Goal: Find specific page/section: Find specific page/section

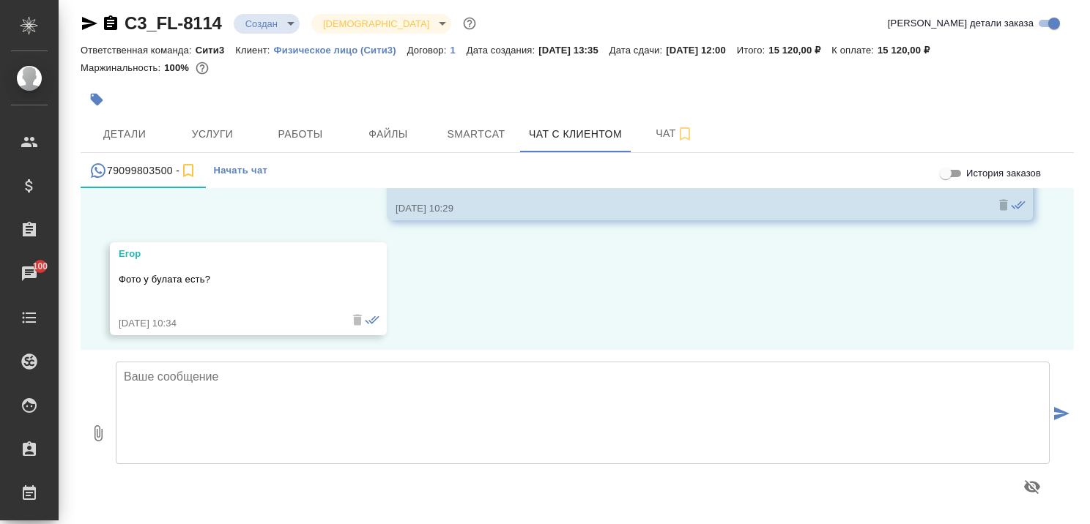
scroll to position [2880, 0]
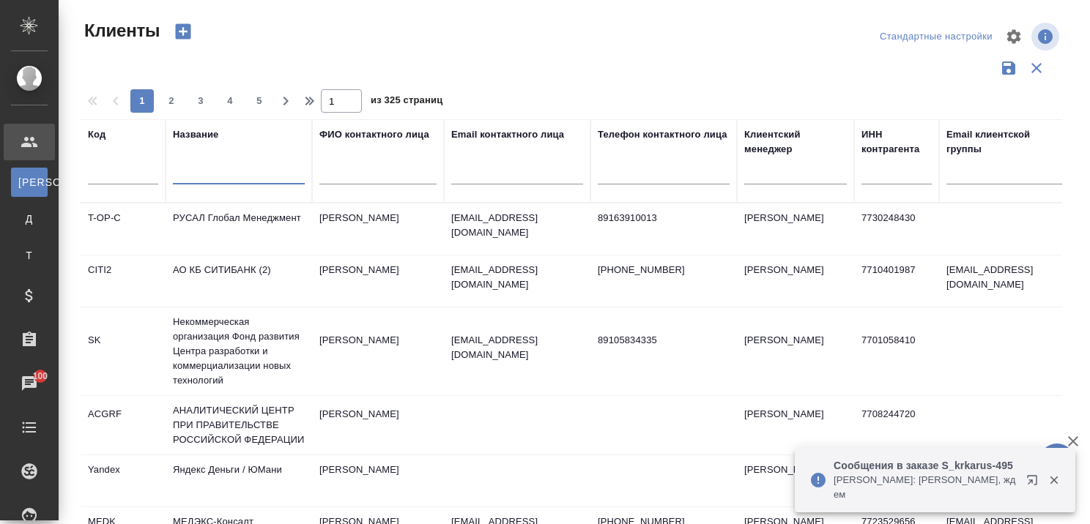
select select "RU"
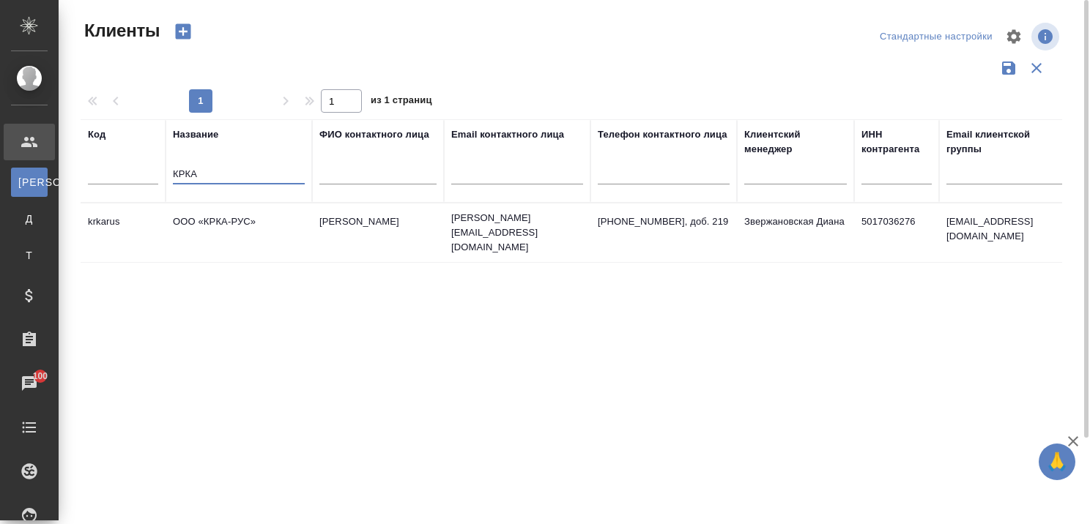
type input "КРКА"
click at [1066, 435] on icon "button" at bounding box center [1073, 442] width 18 height 18
click at [228, 215] on td "ООО «КРКА-РУС»" at bounding box center [239, 232] width 146 height 51
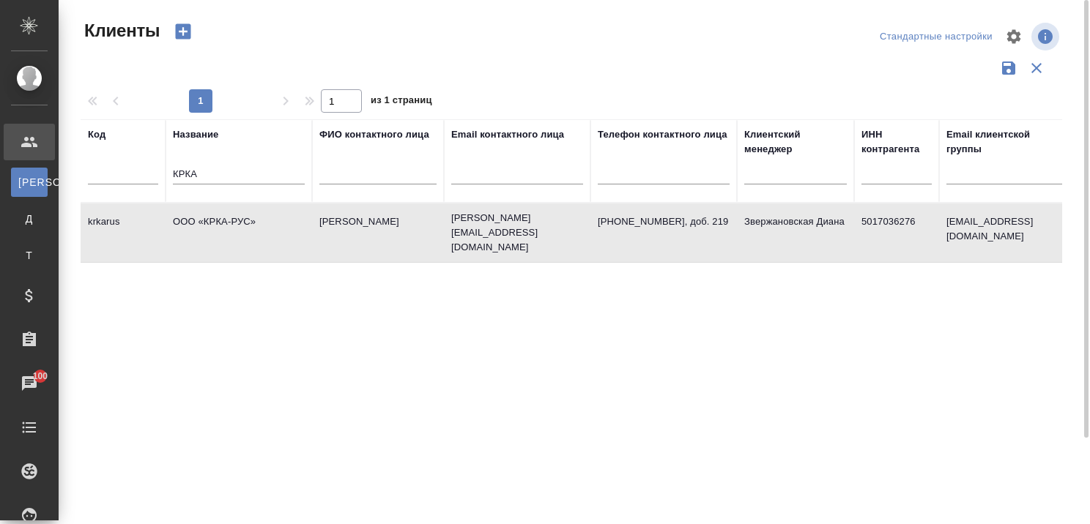
click at [228, 215] on td "ООО «КРКА-РУС»" at bounding box center [239, 232] width 146 height 51
drag, startPoint x: 270, startPoint y: 174, endPoint x: 135, endPoint y: 168, distance: 134.9
click at [138, 168] on tr "Код Название КРКА ФИО контактного лица Email контактного лица Телефон контактно…" at bounding box center [634, 160] width 1107 height 83
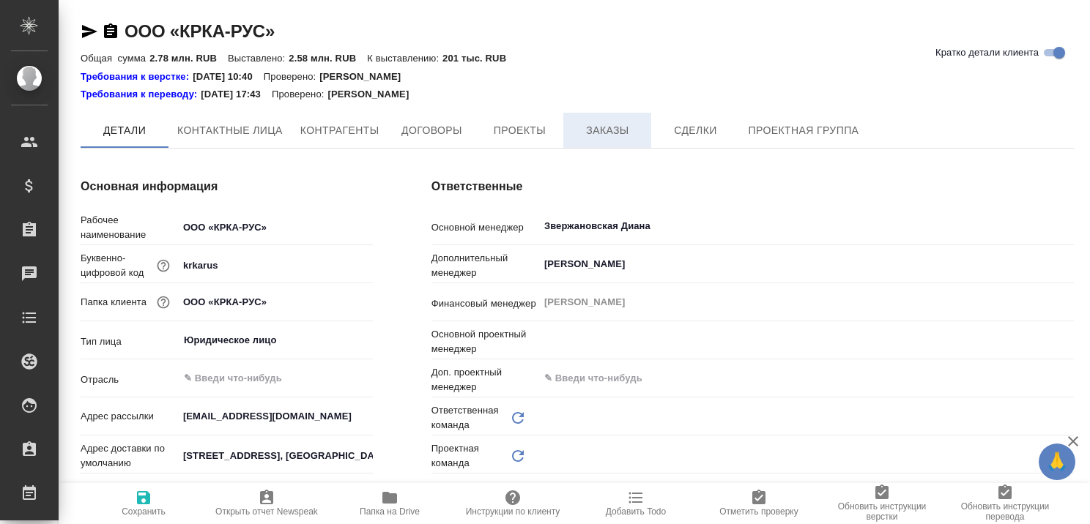
type input "VIP клиенты"
type textarea "x"
type input "Грабко Мария"
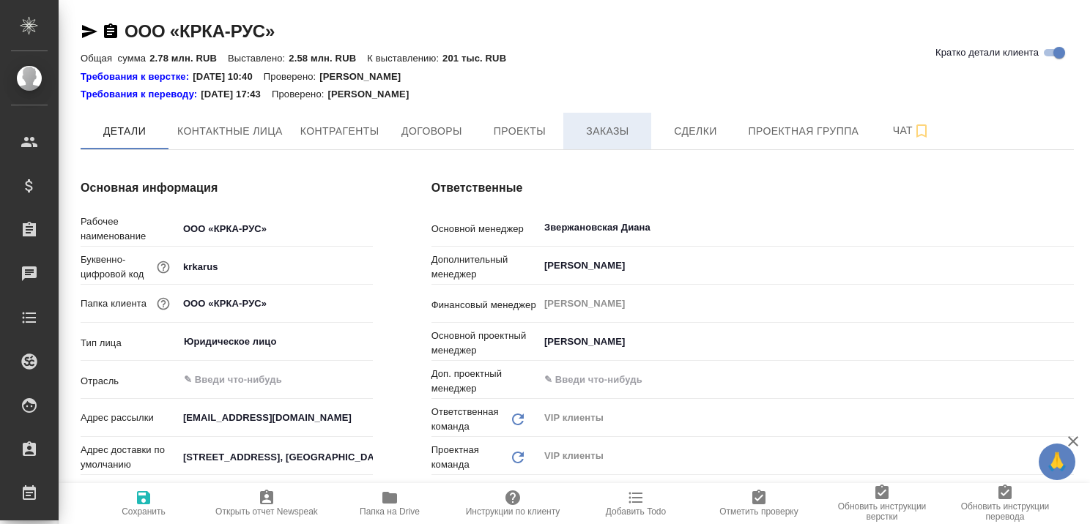
type textarea "x"
click at [616, 131] on span "Заказы" at bounding box center [607, 131] width 70 height 18
type textarea "x"
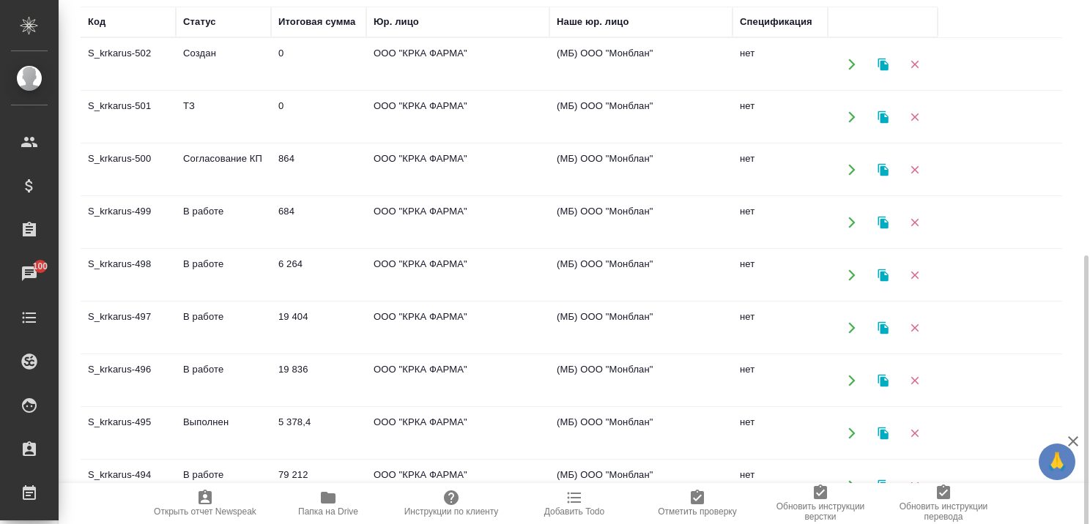
scroll to position [293, 0]
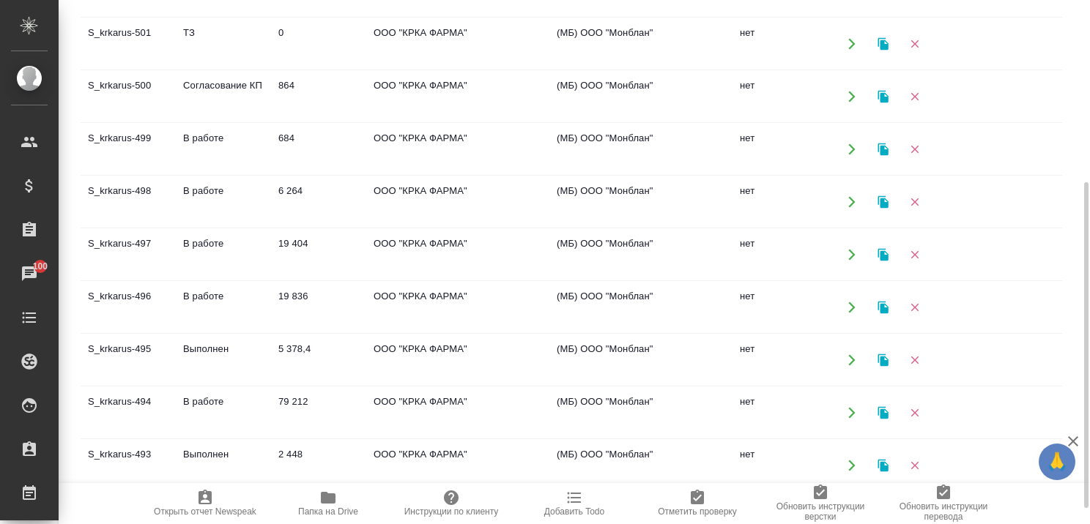
click at [205, 295] on td "В работе" at bounding box center [223, 307] width 95 height 51
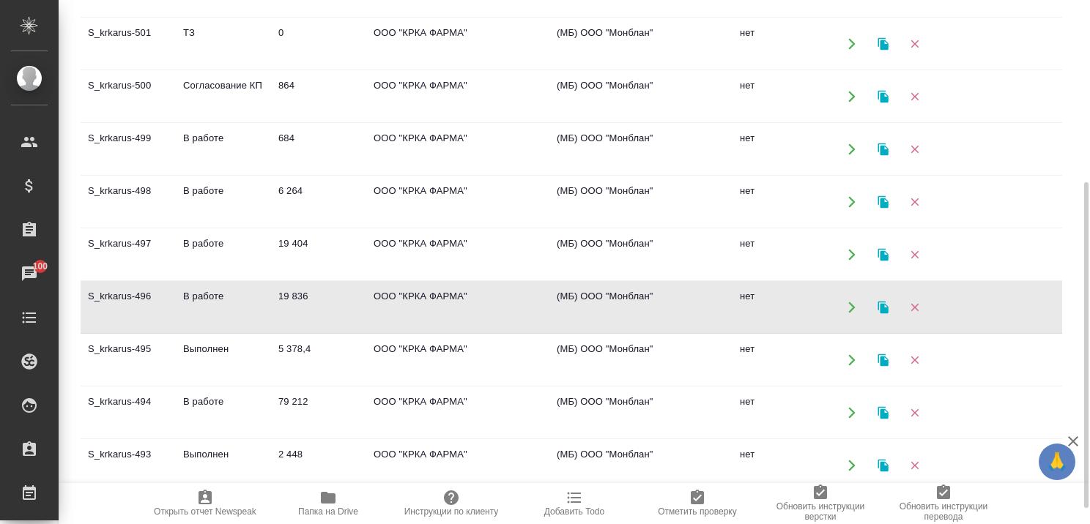
click at [205, 295] on td "В работе" at bounding box center [223, 307] width 95 height 51
click at [223, 239] on td "В работе" at bounding box center [223, 254] width 95 height 51
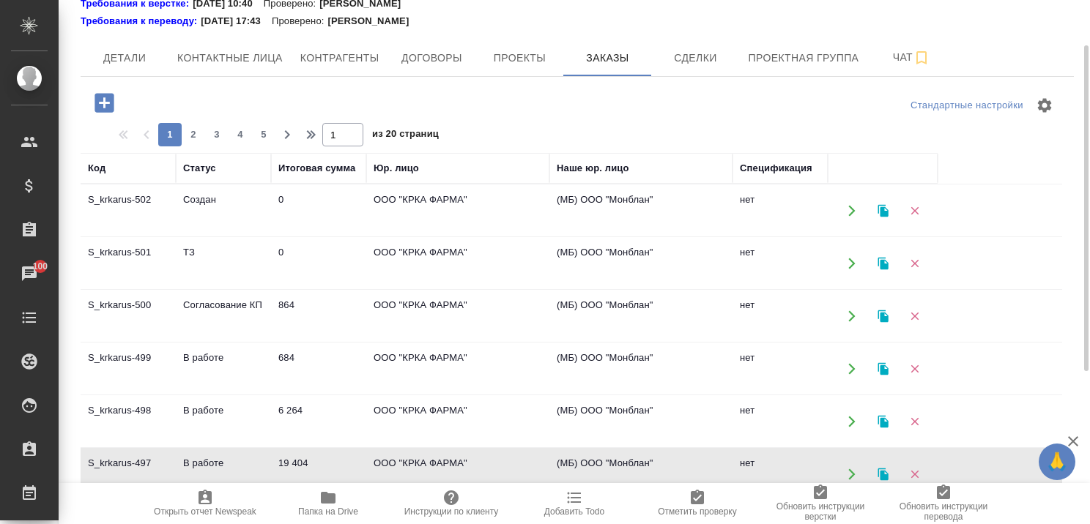
scroll to position [0, 0]
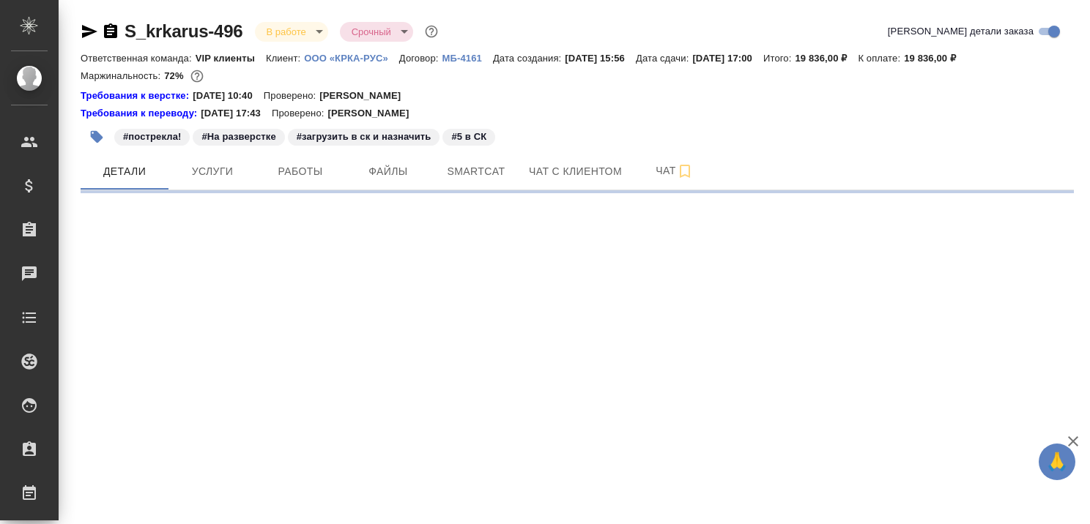
select select "RU"
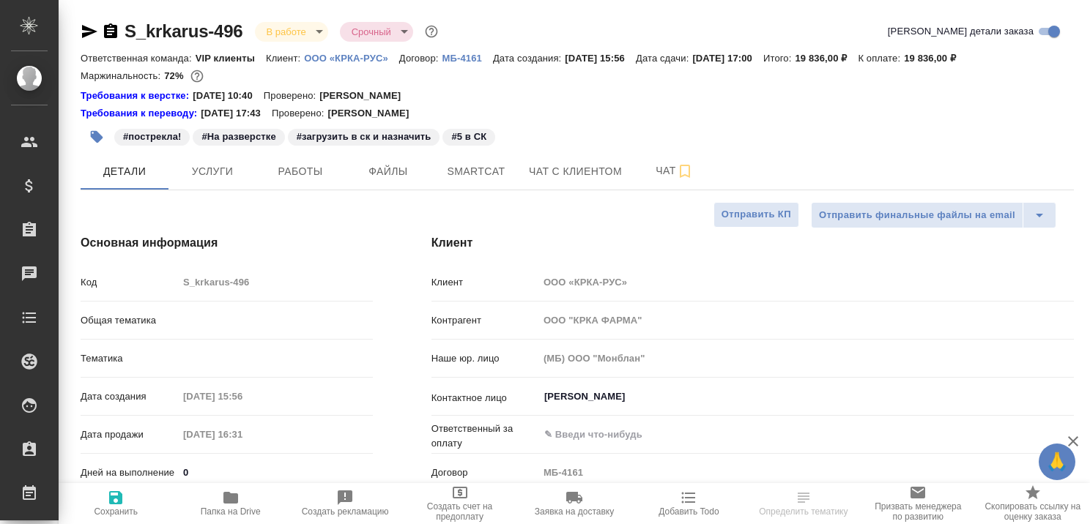
type textarea "x"
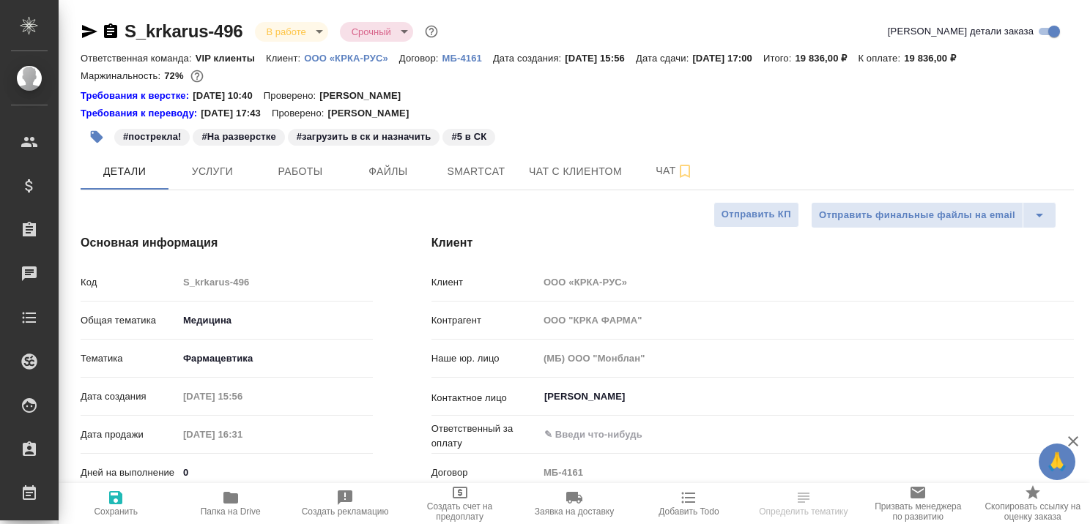
type textarea "x"
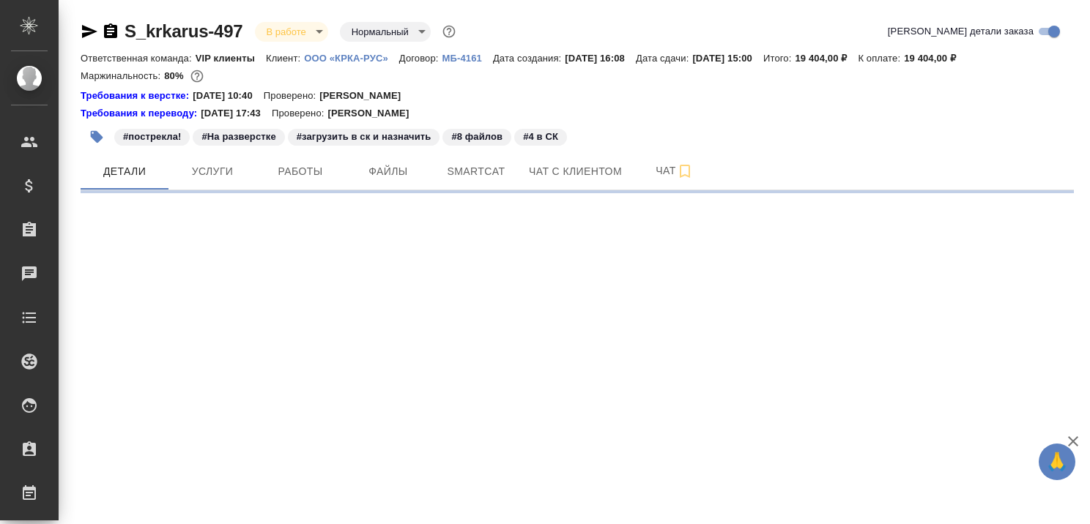
select select "RU"
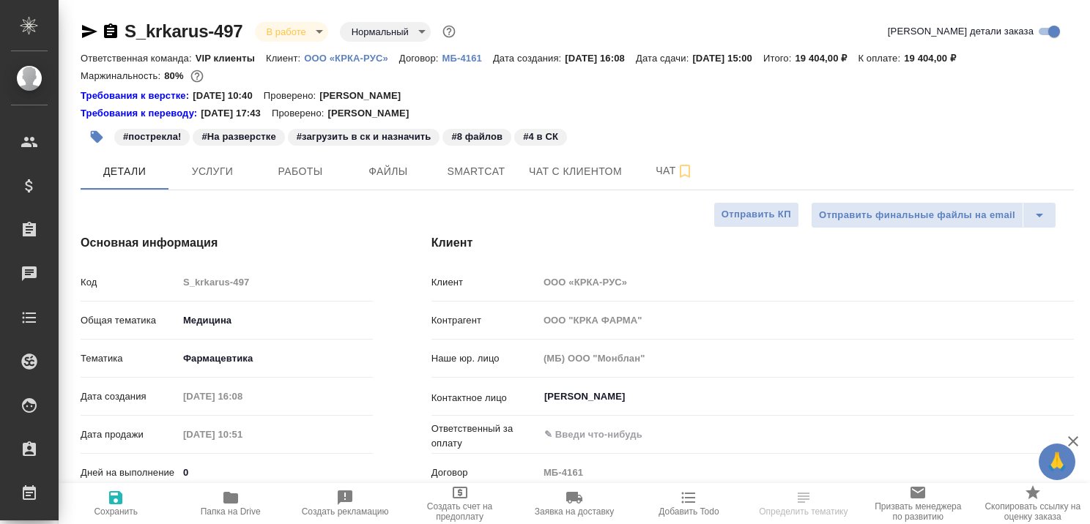
type textarea "x"
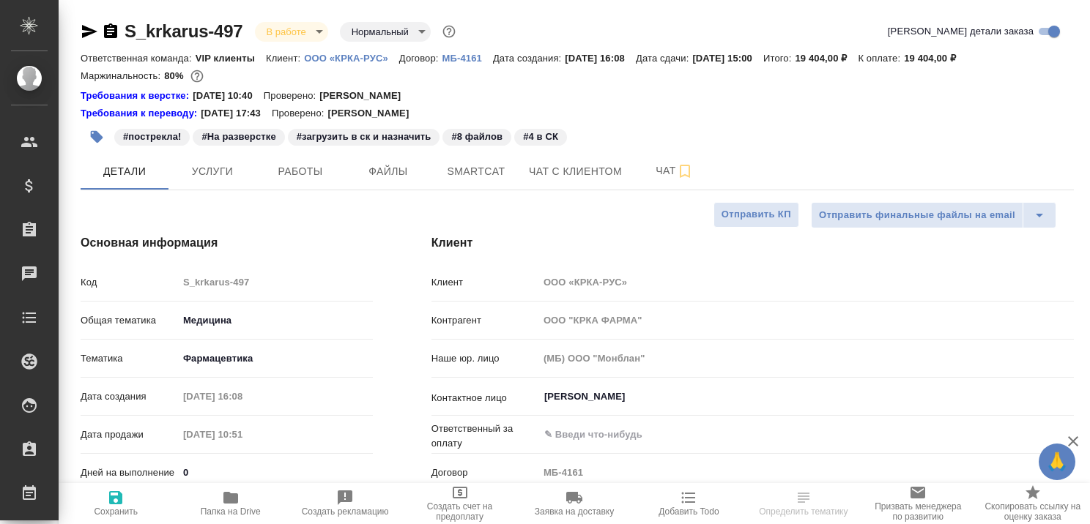
type textarea "x"
